Goal: Navigation & Orientation: Go to known website

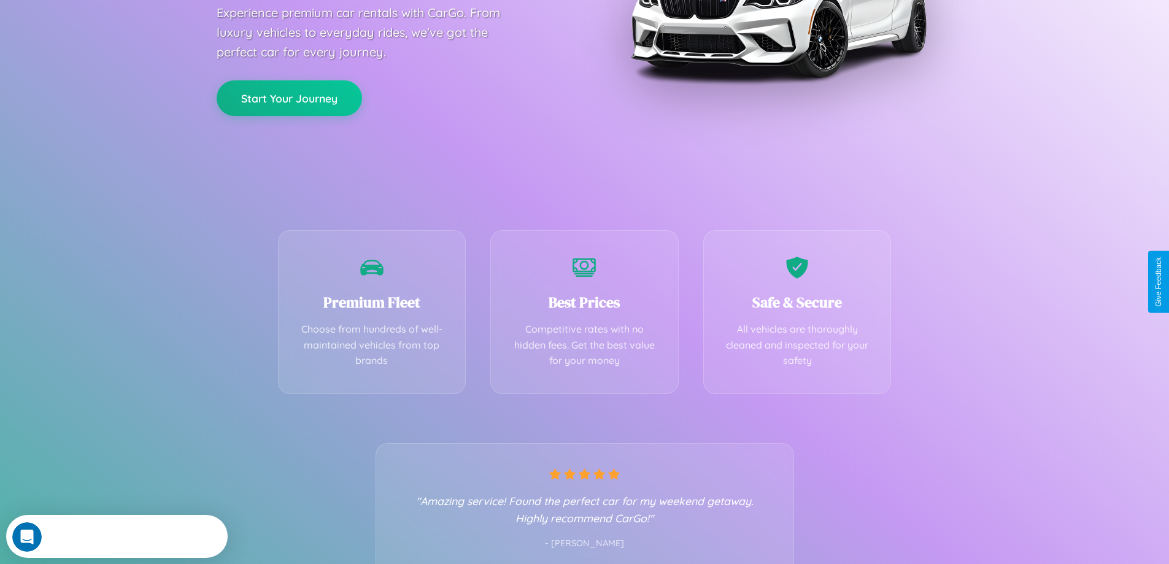
scroll to position [242, 0]
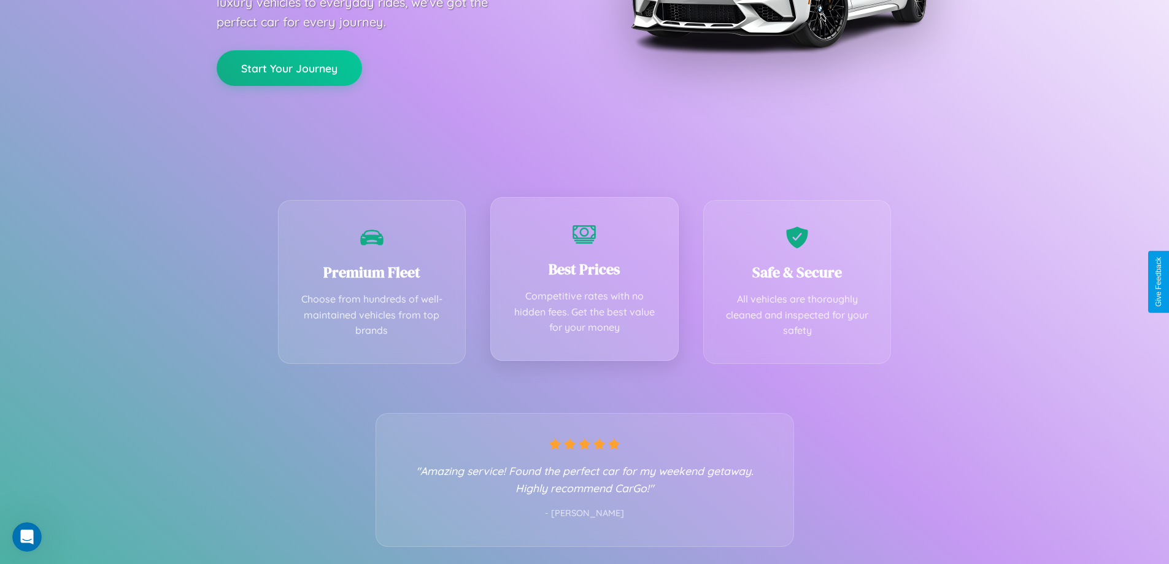
click at [584, 282] on div "Best Prices Competitive rates with no hidden fees. Get the best value for your …" at bounding box center [584, 279] width 188 height 164
click at [289, 67] on button "Start Your Journey" at bounding box center [289, 67] width 145 height 36
click at [289, 66] on button "Start Your Journey" at bounding box center [289, 67] width 145 height 36
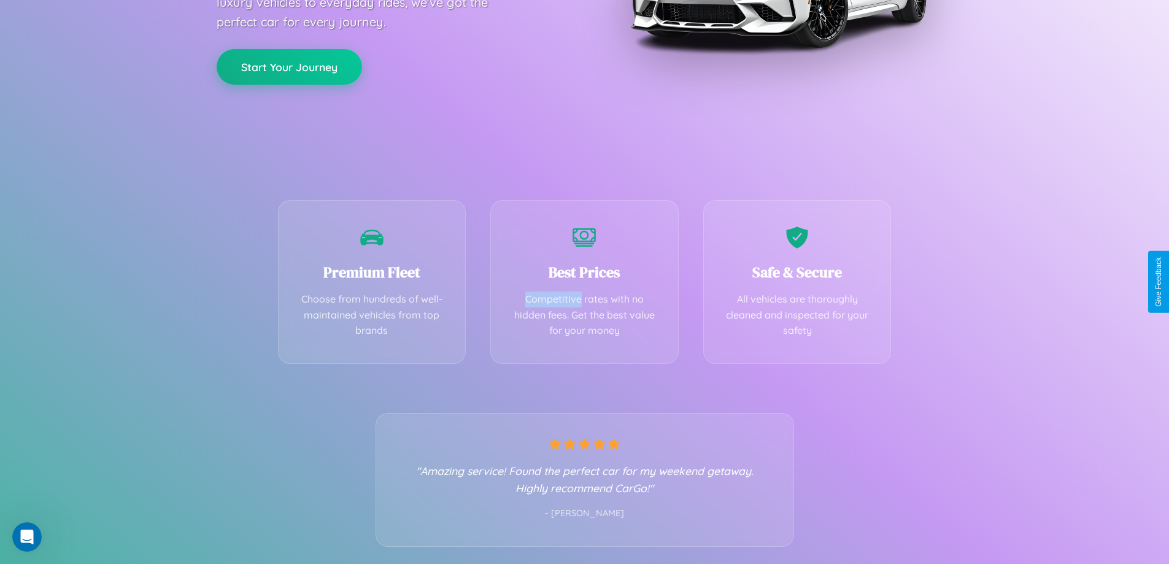
click at [289, 66] on button "Start Your Journey" at bounding box center [289, 67] width 145 height 36
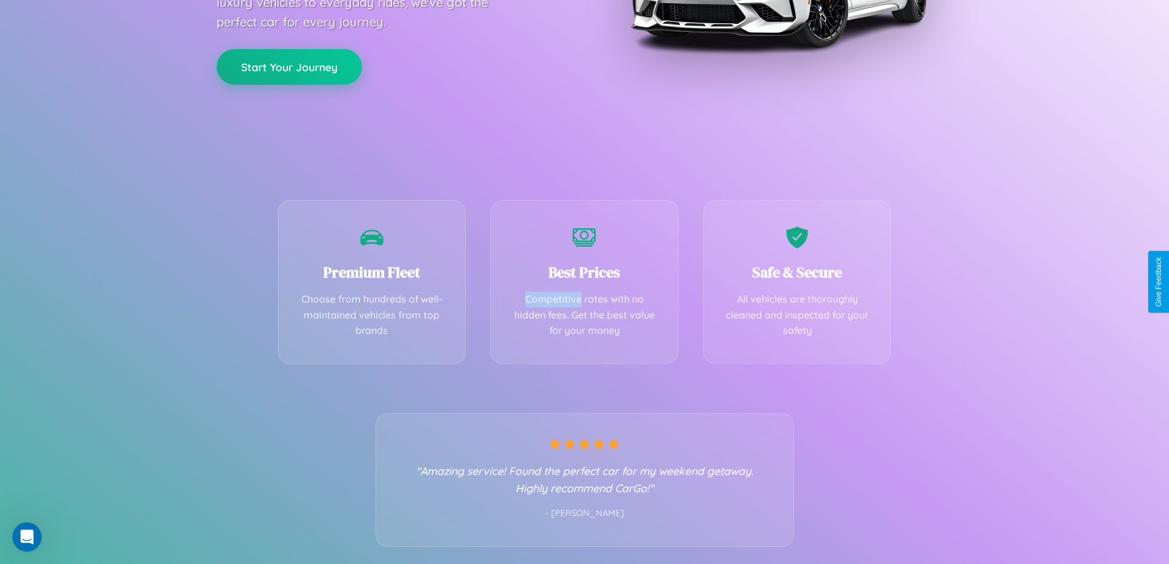
click at [289, 66] on button "Start Your Journey" at bounding box center [289, 67] width 145 height 36
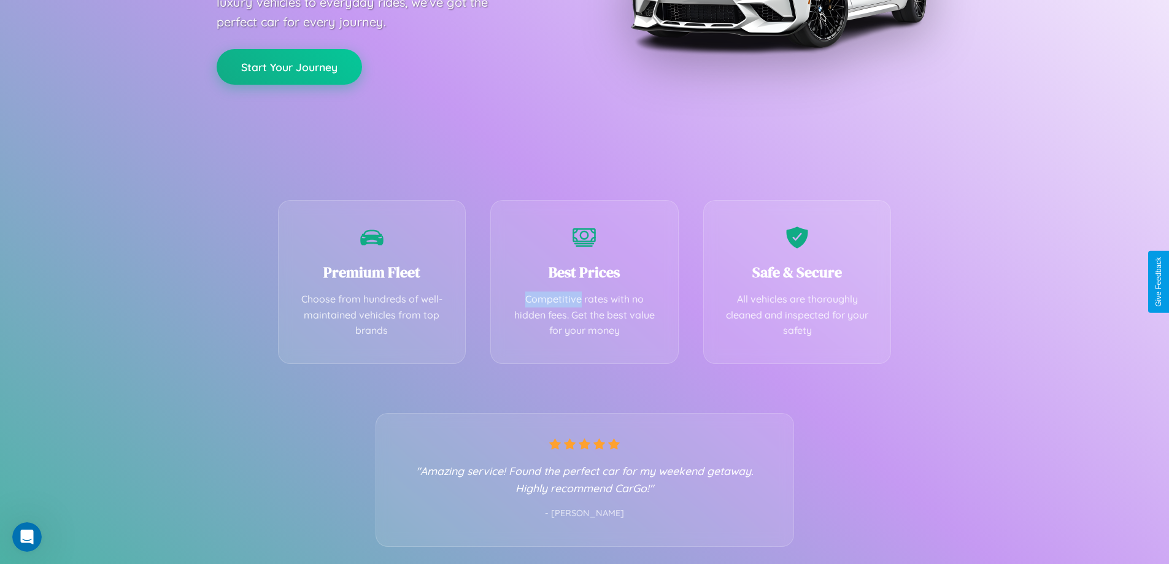
click at [289, 66] on button "Start Your Journey" at bounding box center [289, 67] width 145 height 36
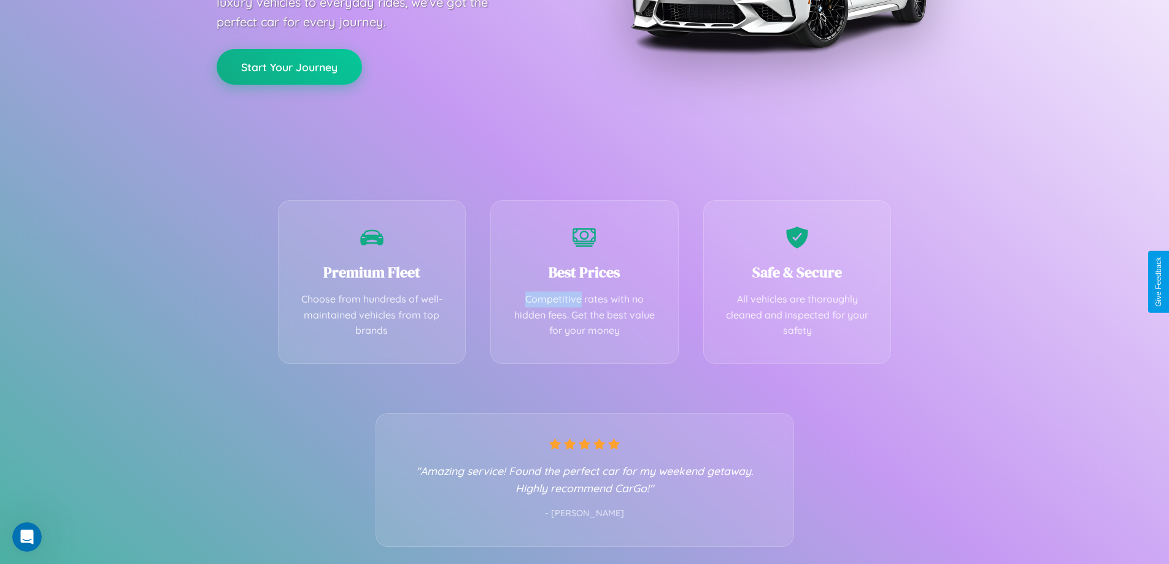
click at [289, 66] on button "Start Your Journey" at bounding box center [289, 67] width 145 height 36
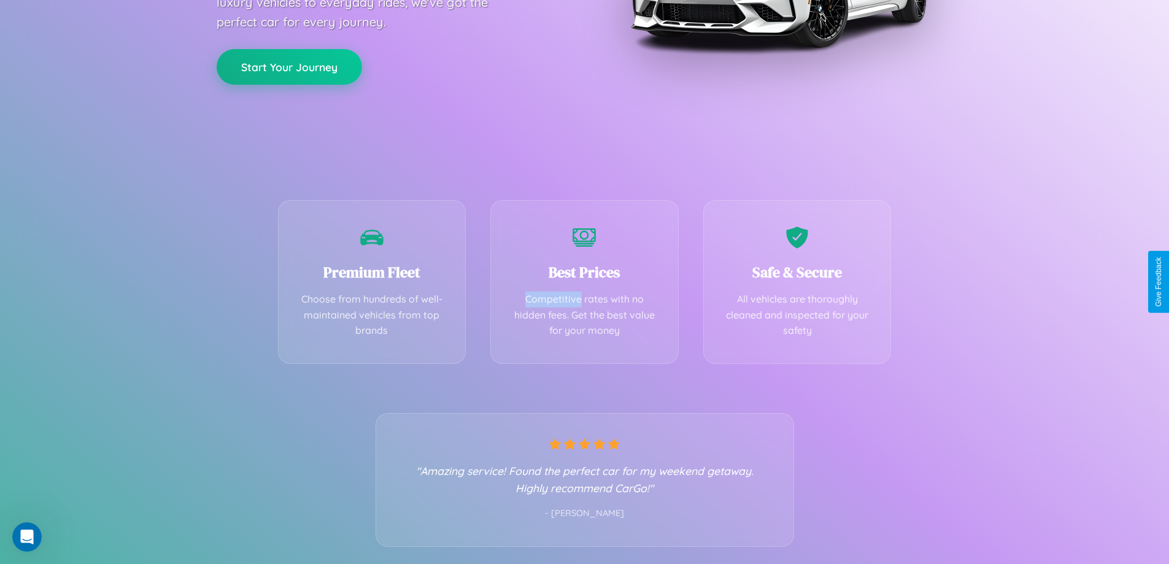
click at [289, 66] on button "Start Your Journey" at bounding box center [289, 67] width 145 height 36
